Goal: Find specific page/section: Find specific page/section

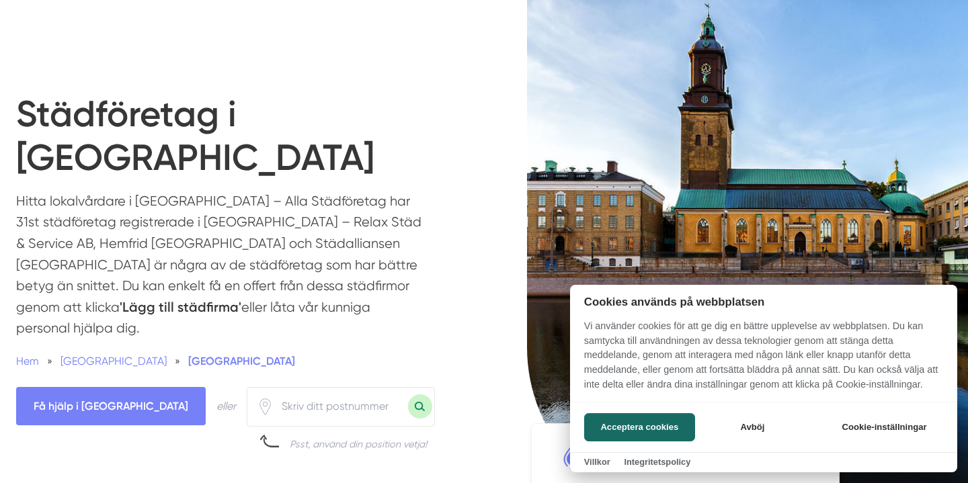
scroll to position [206, 0]
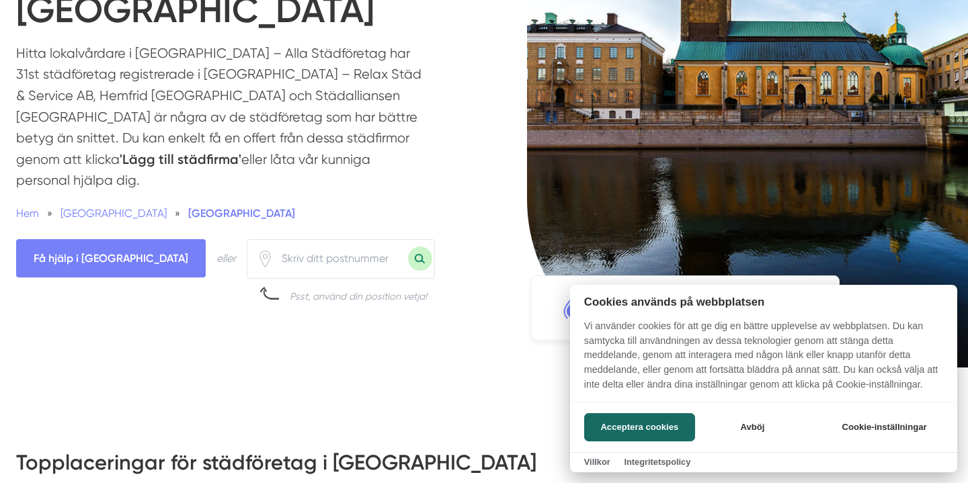
click at [283, 189] on div at bounding box center [484, 241] width 968 height 483
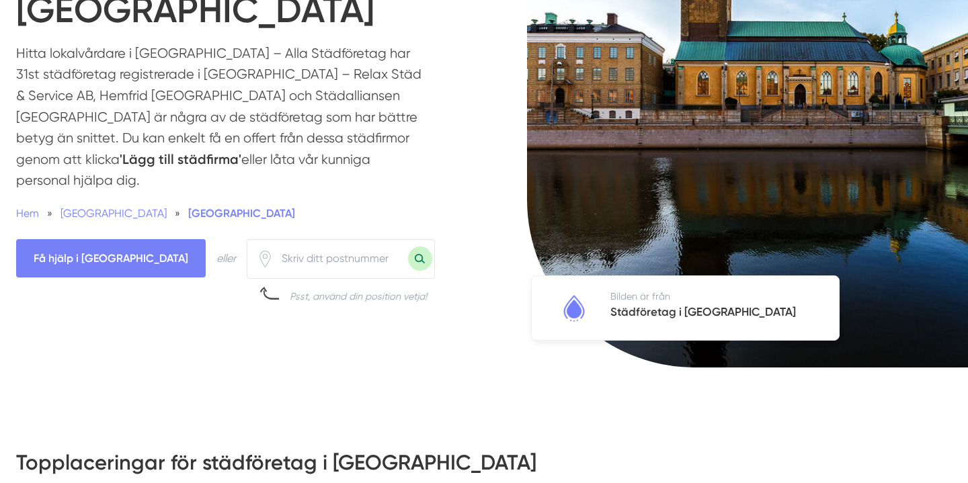
click at [283, 243] on input "number" at bounding box center [340, 258] width 134 height 31
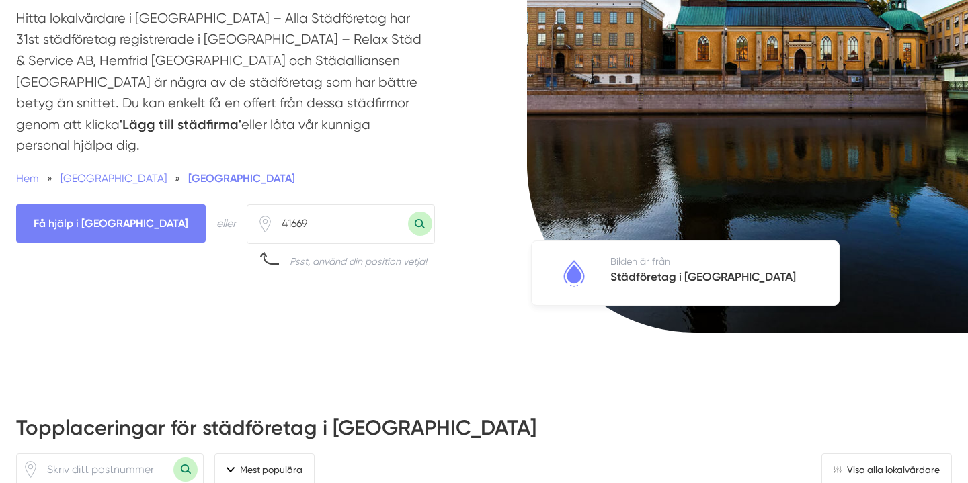
scroll to position [239, 0]
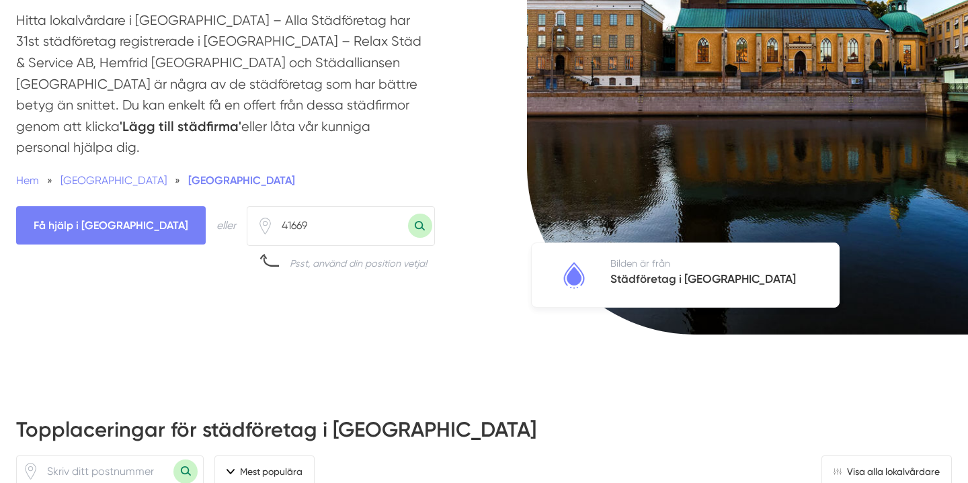
type input "41669"
click at [408, 214] on button "Sök med postnummer" at bounding box center [420, 226] width 24 height 24
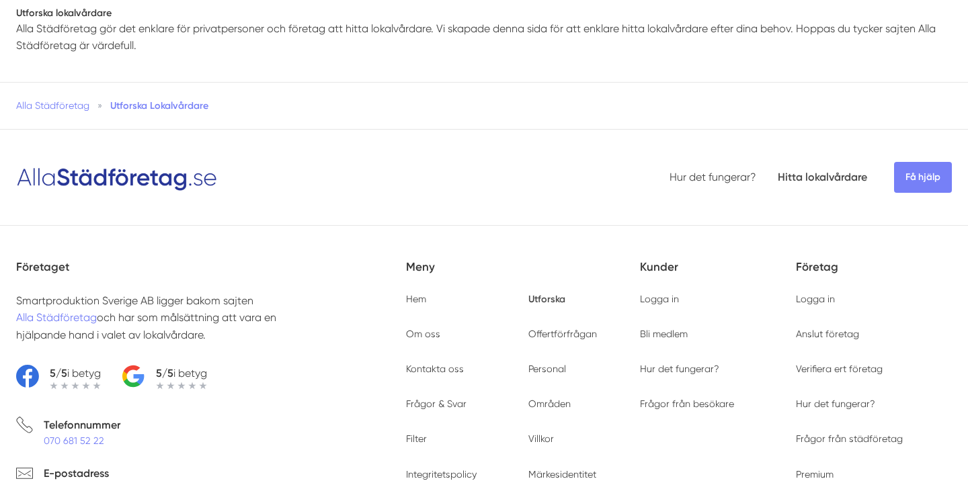
type input "41669"
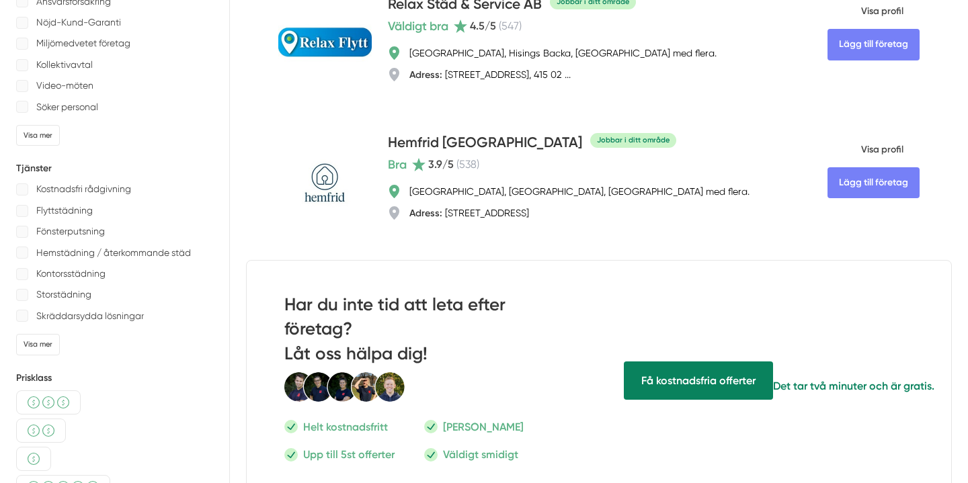
scroll to position [204, 0]
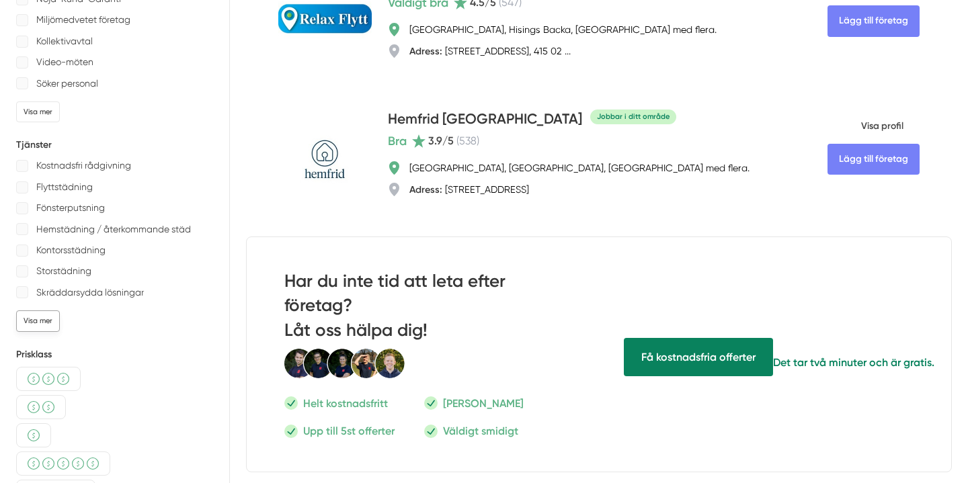
click at [47, 325] on div "Visa mer" at bounding box center [38, 320] width 44 height 21
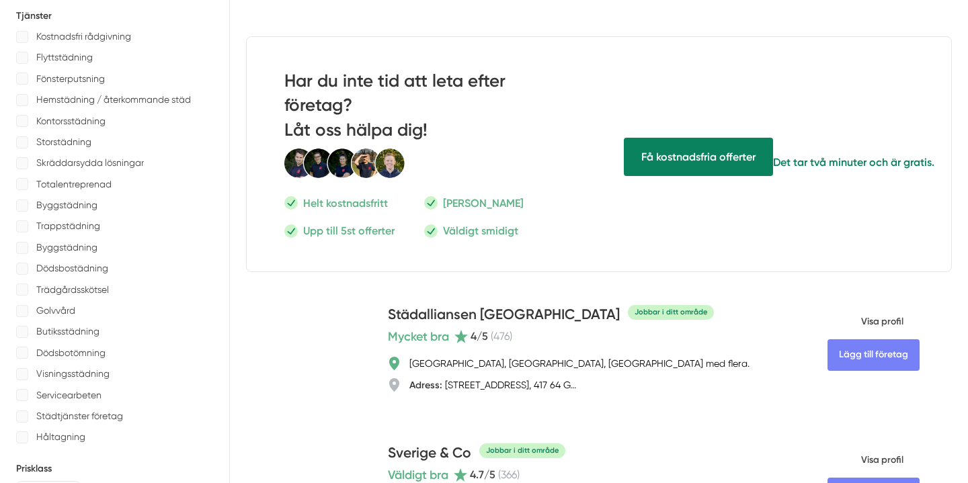
scroll to position [404, 0]
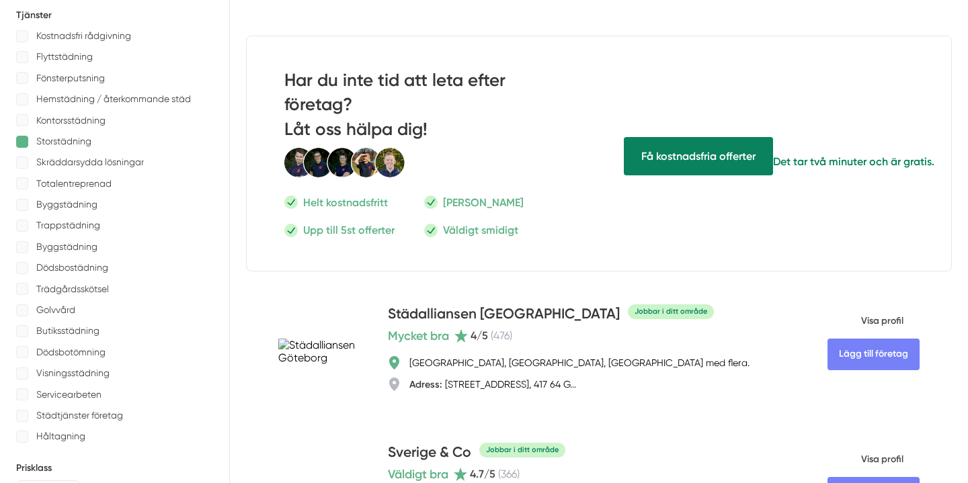
click at [28, 136] on div at bounding box center [22, 142] width 12 height 12
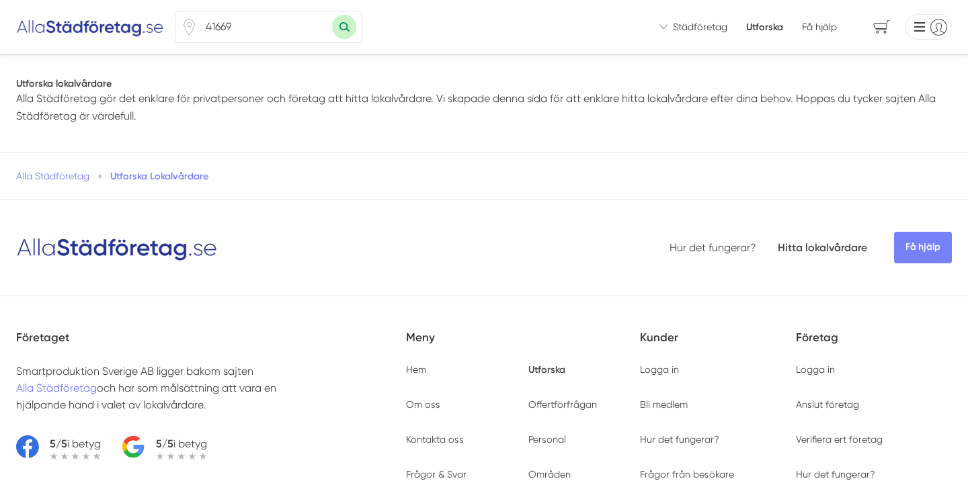
scroll to position [317, 0]
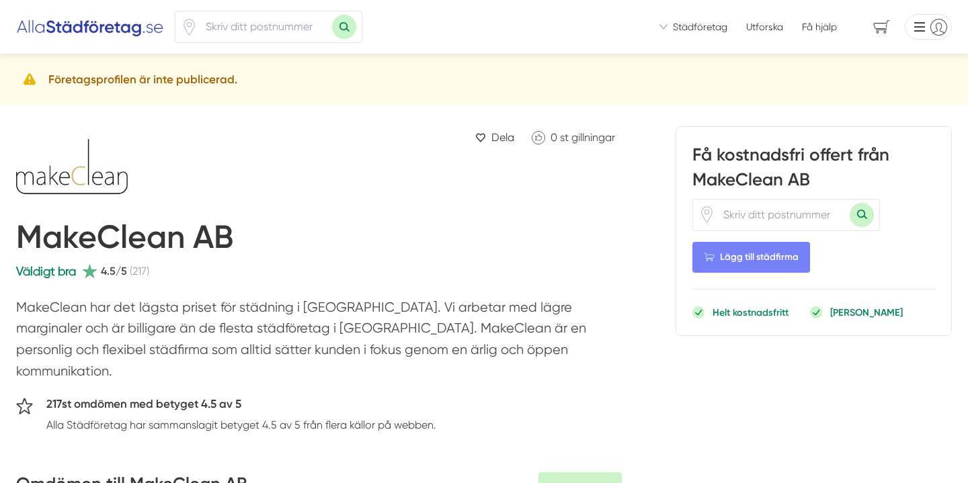
click at [757, 220] on input "number" at bounding box center [782, 215] width 134 height 31
